Goal: Task Accomplishment & Management: Use online tool/utility

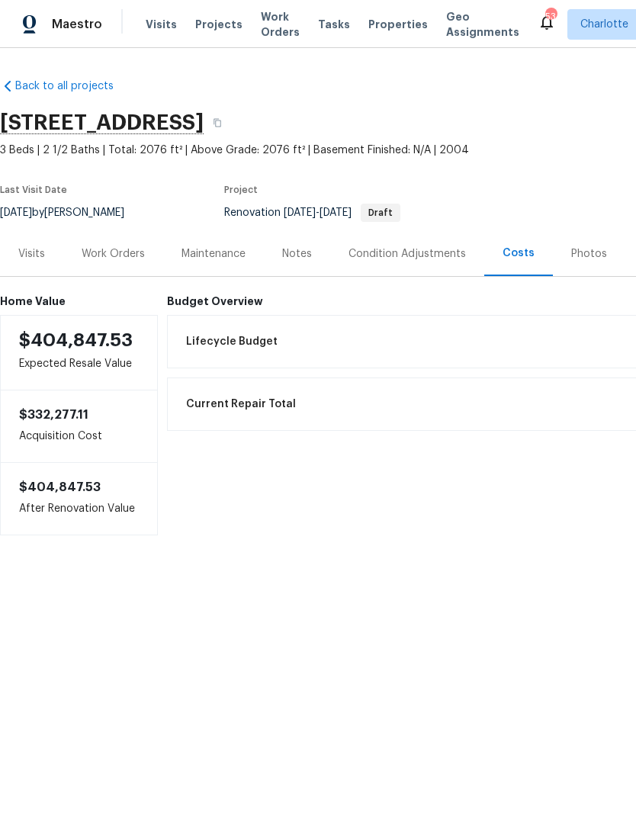
click at [130, 250] on div "Work Orders" at bounding box center [113, 253] width 63 height 15
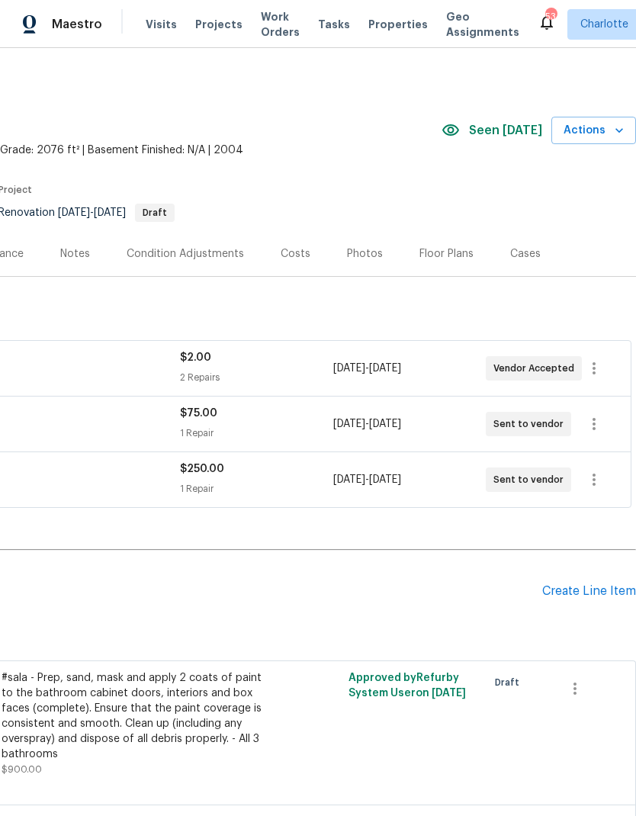
scroll to position [0, 226]
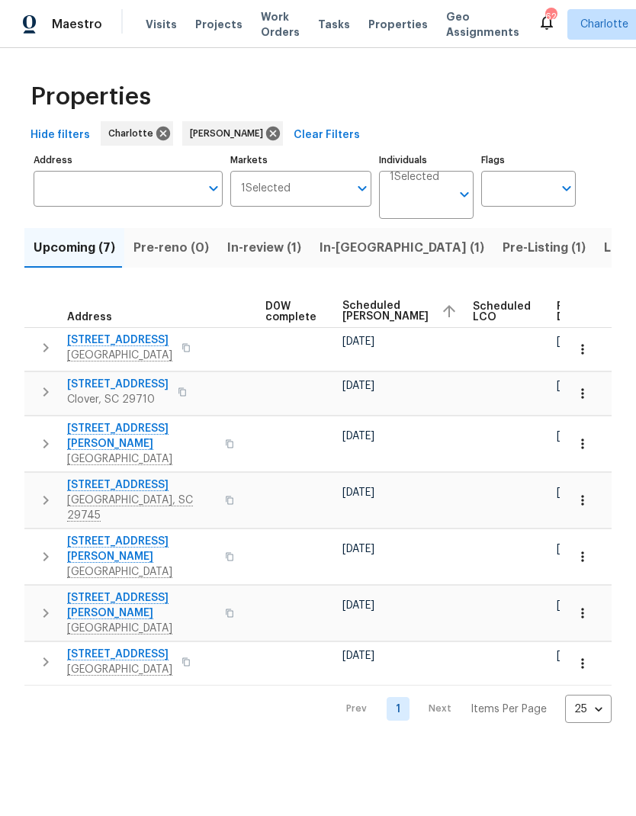
scroll to position [0, 400]
click at [361, 305] on span "Scheduled COE" at bounding box center [386, 310] width 86 height 21
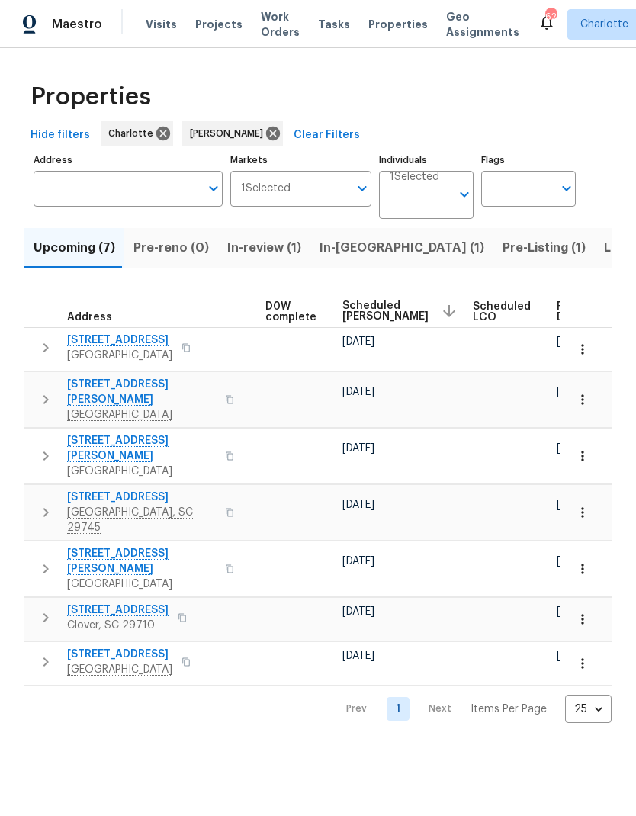
scroll to position [0, 400]
click at [364, 300] on span "Scheduled COE" at bounding box center [386, 310] width 86 height 21
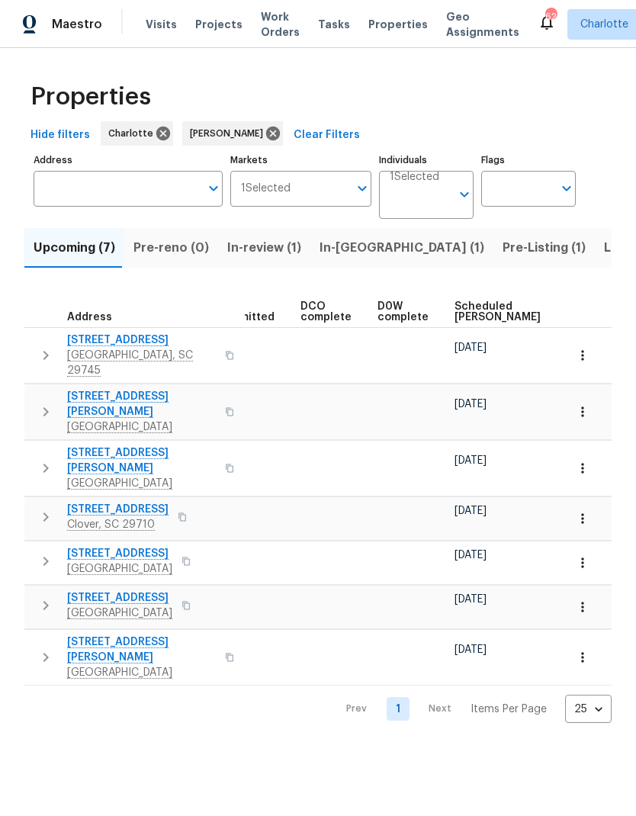
scroll to position [0, 263]
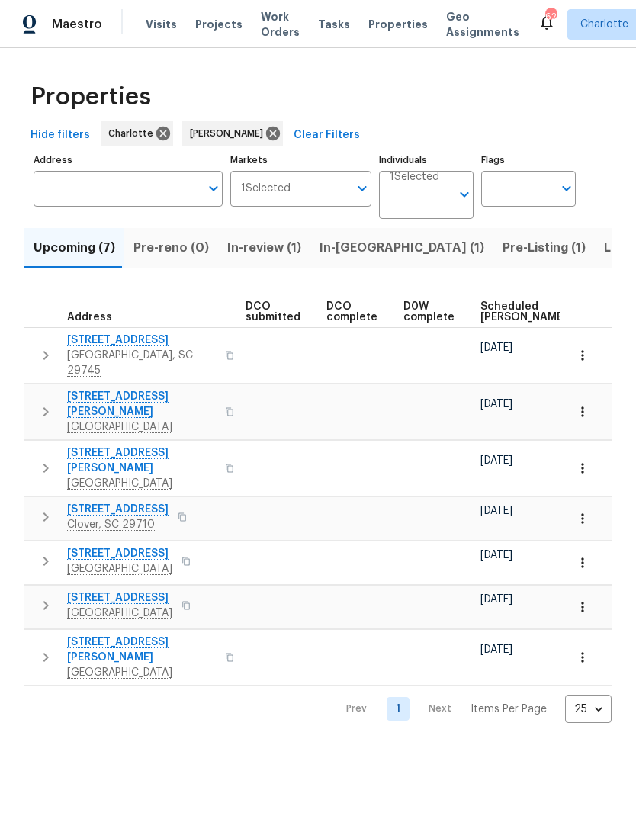
click at [498, 310] on span "Scheduled COE" at bounding box center [523, 311] width 86 height 21
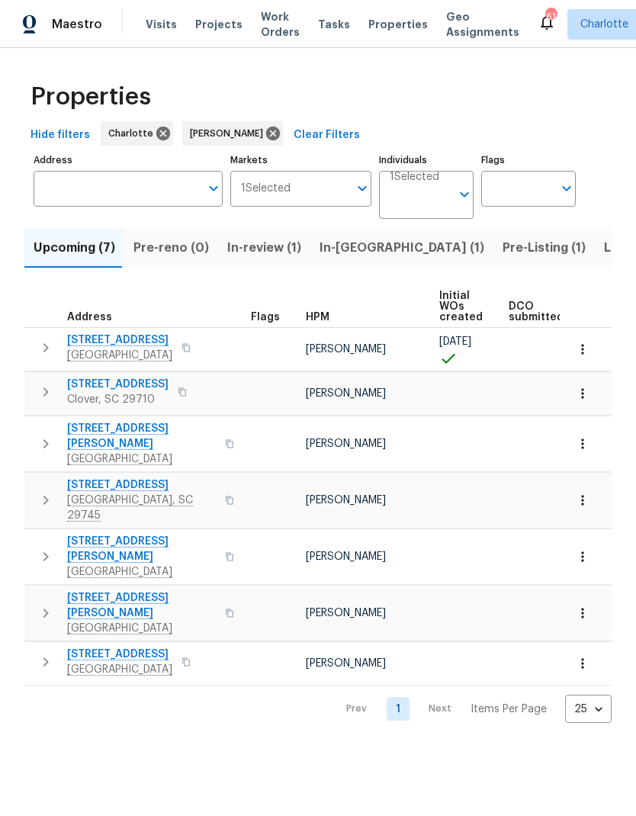
click at [582, 605] on icon "button" at bounding box center [582, 612] width 15 height 15
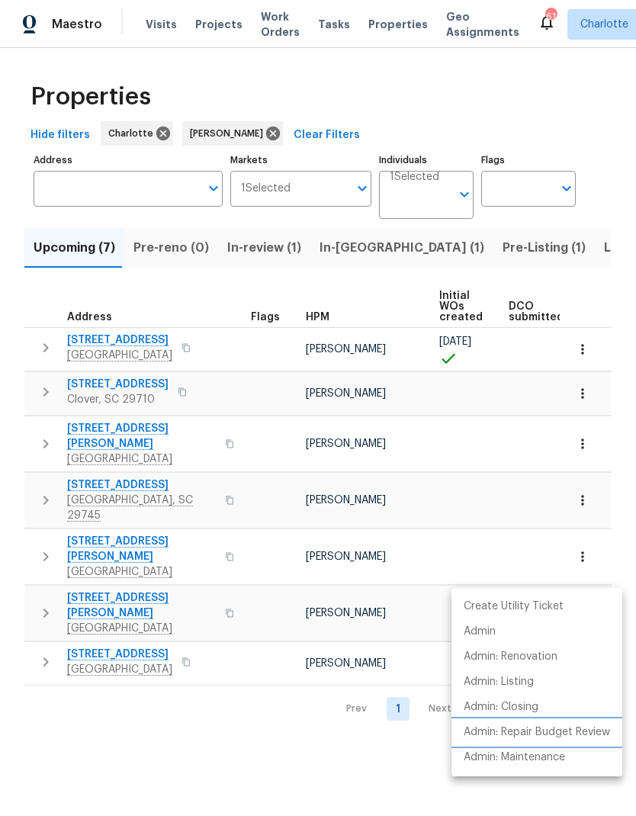
click at [577, 731] on p "Admin: Repair Budget Review" at bounding box center [536, 732] width 146 height 16
click at [79, 705] on div at bounding box center [318, 408] width 636 height 816
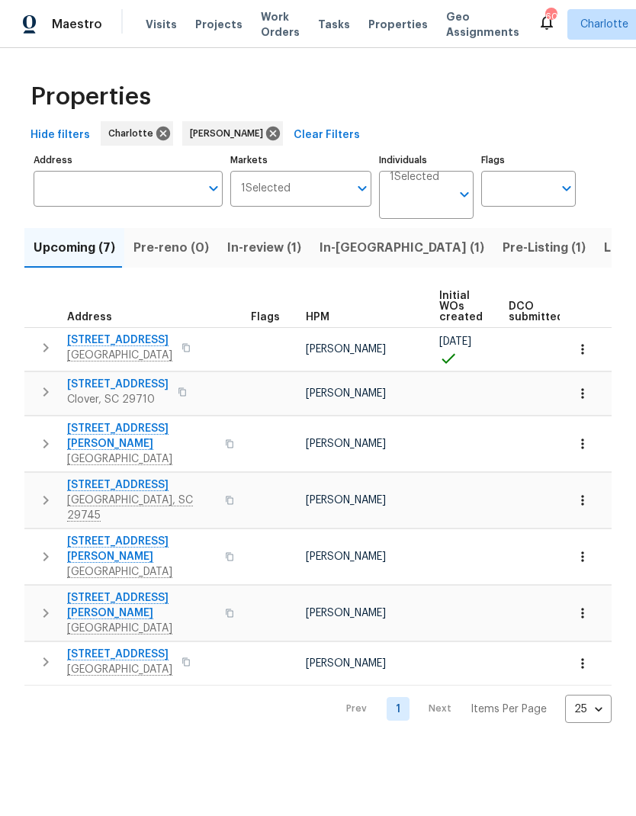
click at [346, 242] on span "In-reno (1)" at bounding box center [401, 247] width 165 height 21
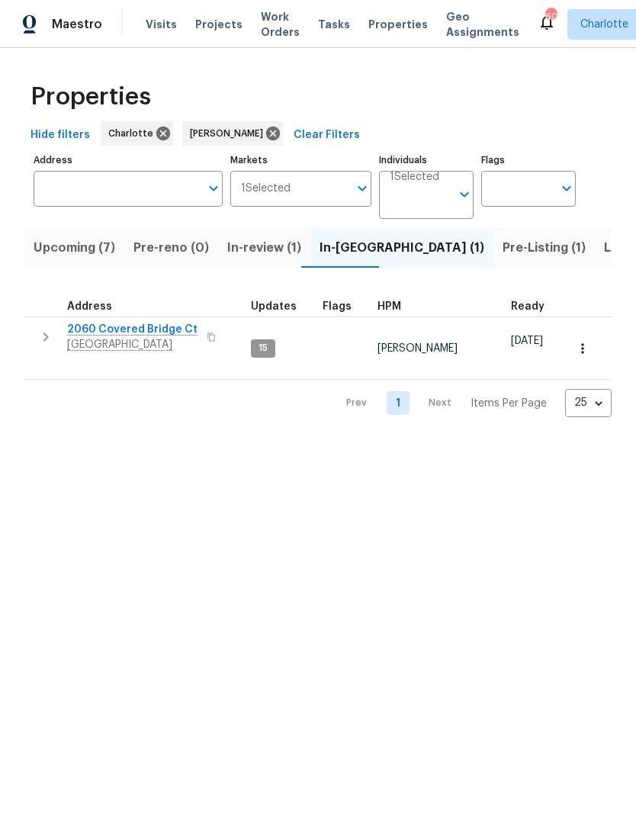
click at [502, 248] on span "Pre-Listing (1)" at bounding box center [543, 247] width 83 height 21
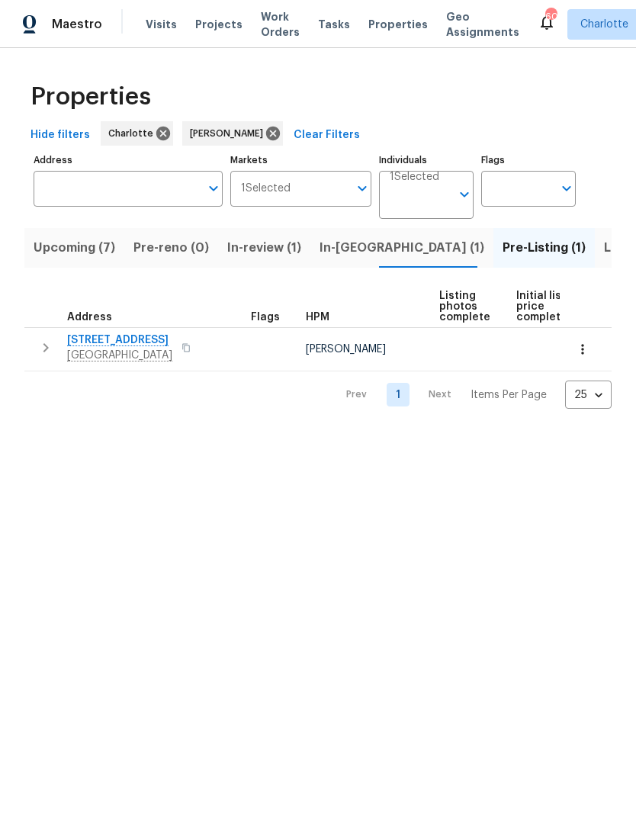
click at [604, 248] on span "Listed (23)" at bounding box center [636, 247] width 65 height 21
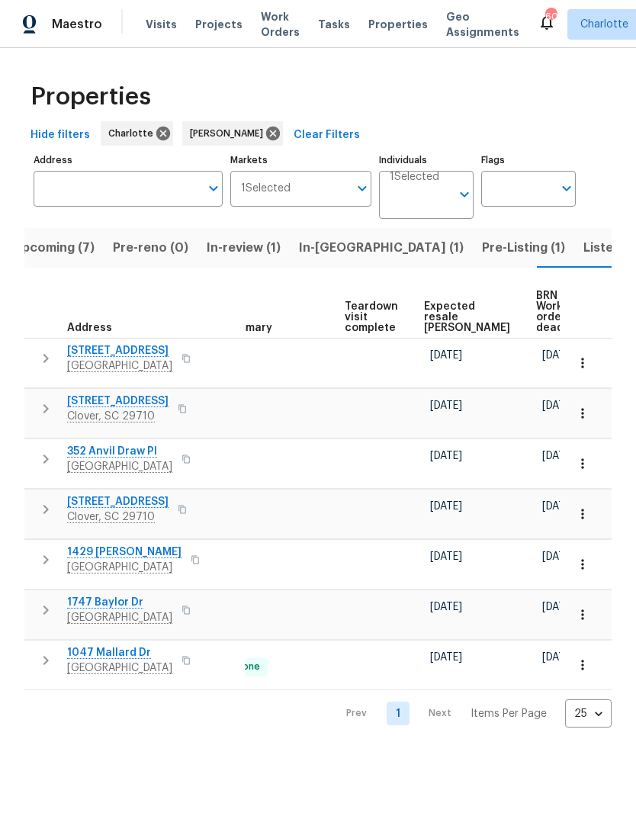
scroll to position [0, 303]
click at [447, 318] on span "Expected resale COE" at bounding box center [468, 317] width 86 height 32
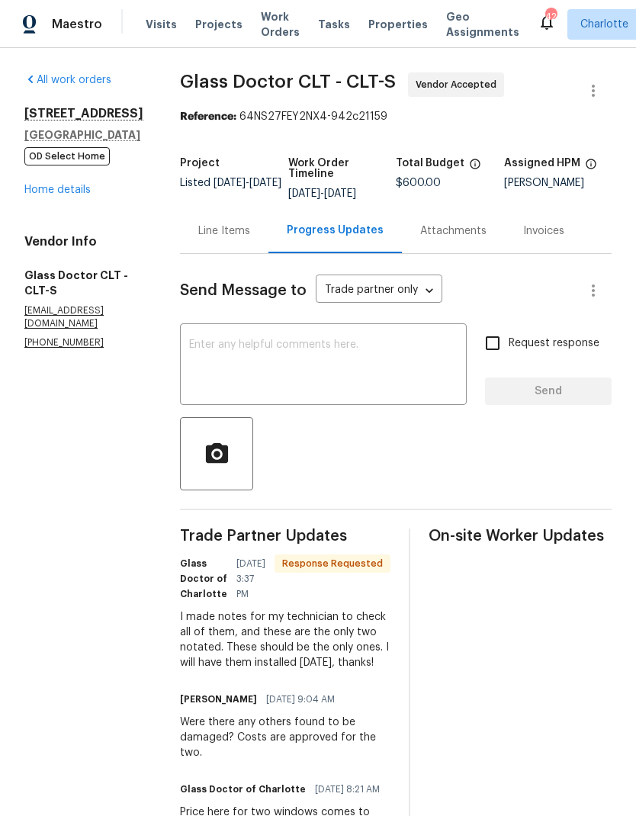
click at [330, 357] on textarea at bounding box center [323, 365] width 268 height 53
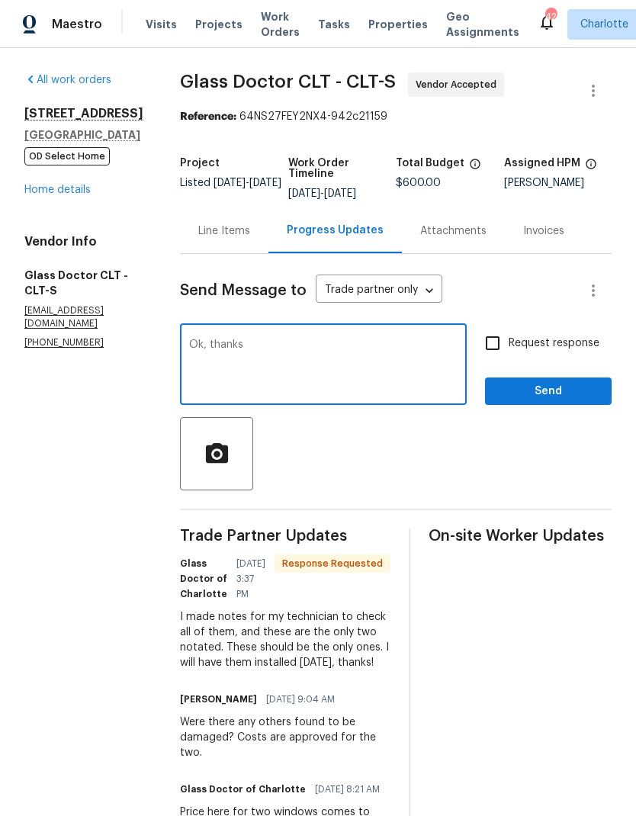
type textarea "Ok, thanks"
click at [564, 371] on div "Request response Send" at bounding box center [548, 366] width 127 height 78
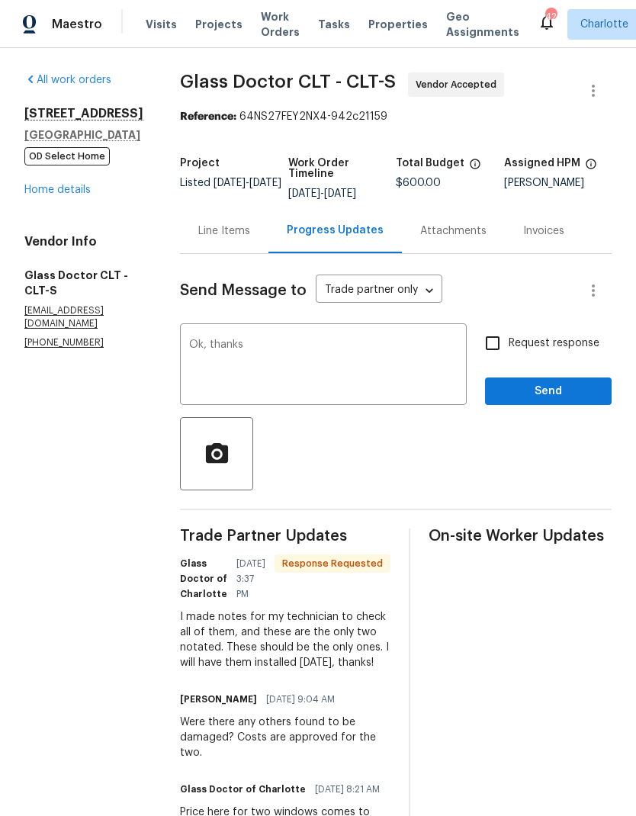
click at [564, 370] on div "Request response Send" at bounding box center [548, 366] width 127 height 78
click at [589, 396] on span "Send" at bounding box center [548, 391] width 102 height 19
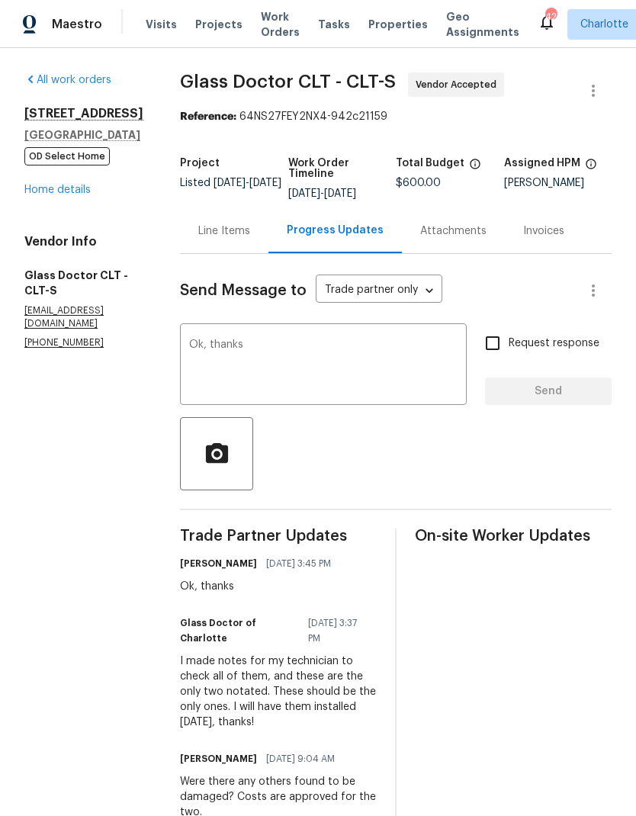
click at [32, 185] on link "Home details" at bounding box center [57, 189] width 66 height 11
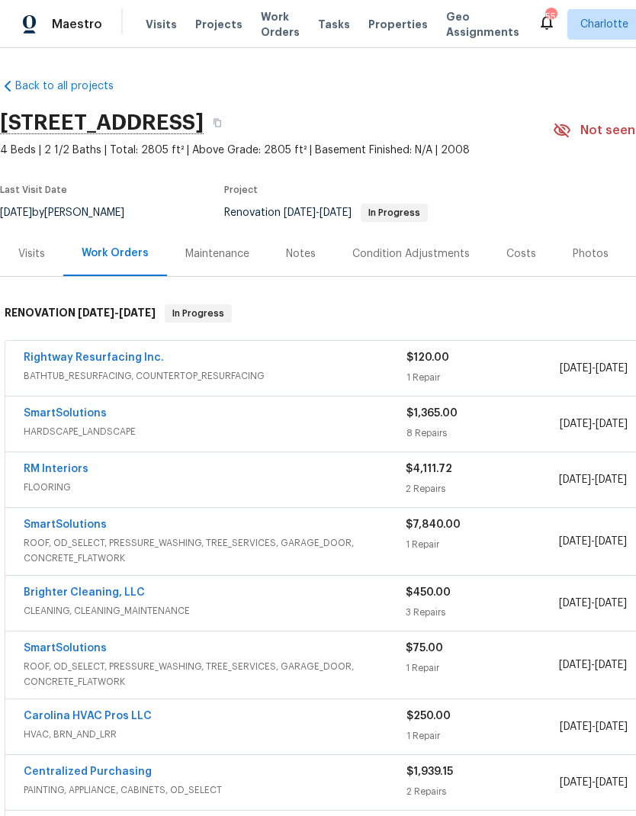
scroll to position [-1, 0]
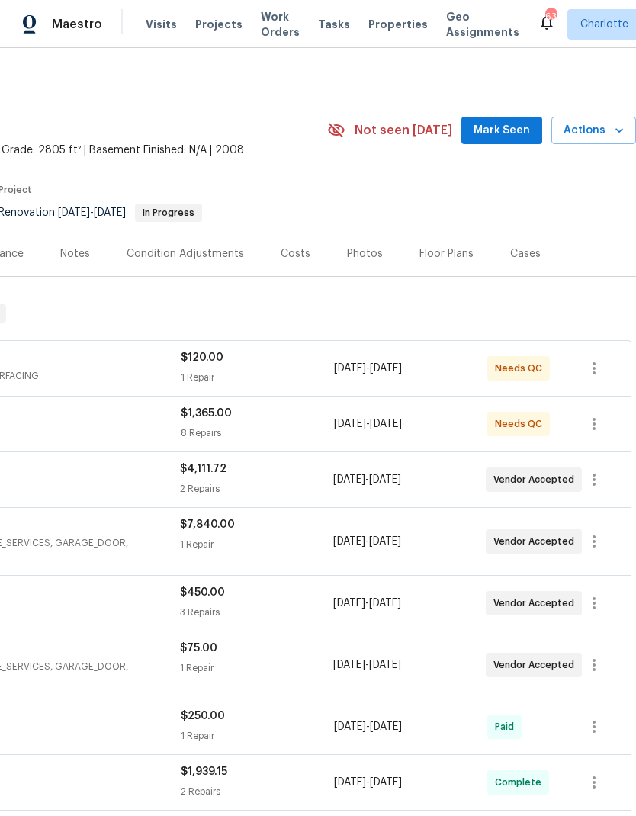
scroll to position [0, 226]
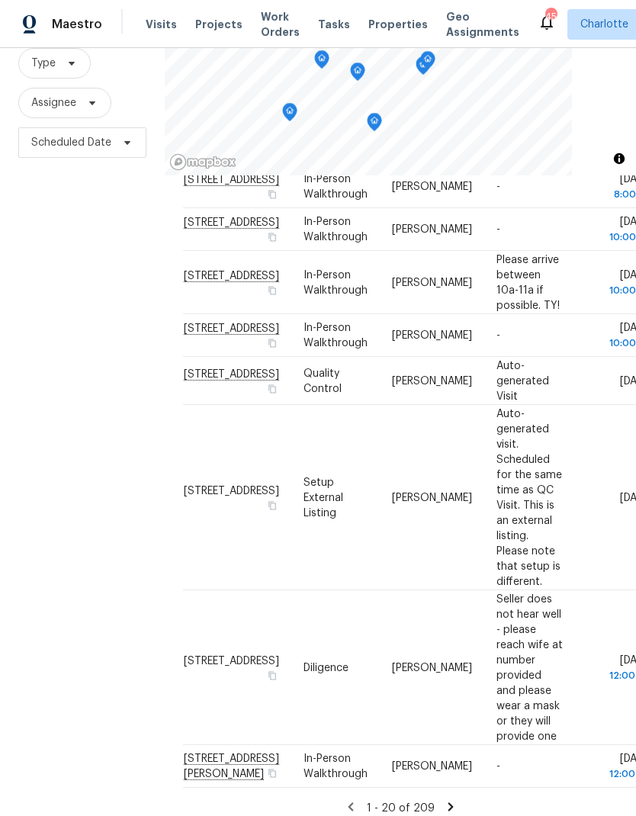
scroll to position [61, 0]
click at [449, 800] on icon at bounding box center [451, 807] width 14 height 14
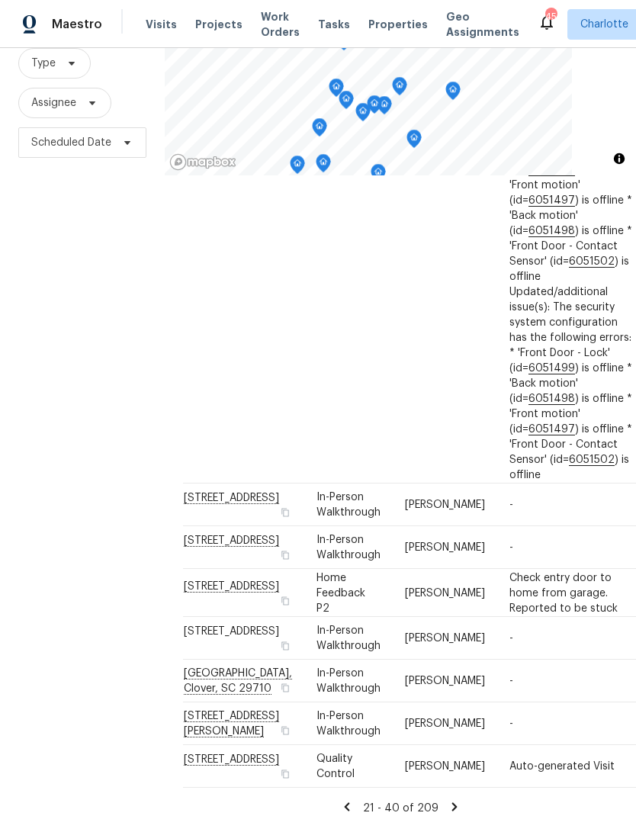
click at [447, 800] on icon at bounding box center [454, 807] width 14 height 14
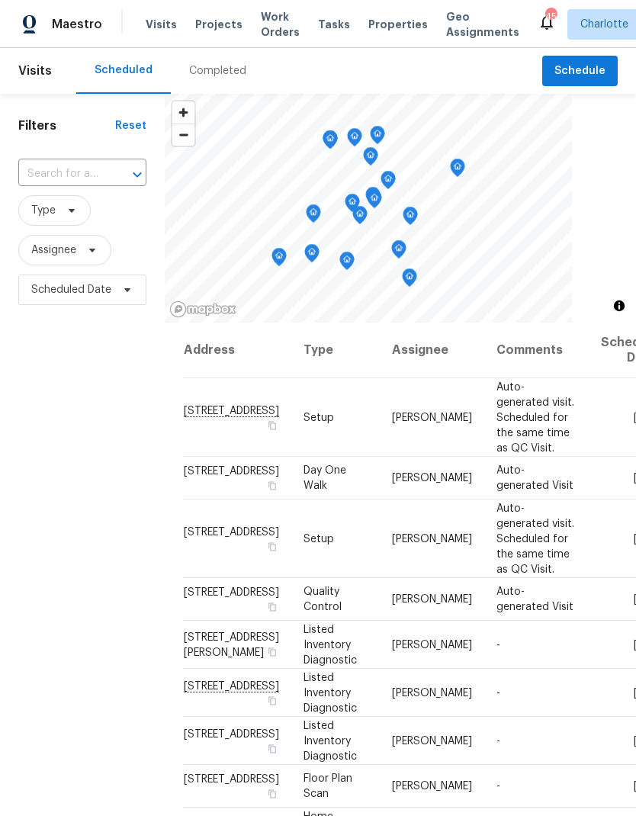
scroll to position [0, 0]
